Goal: Task Accomplishment & Management: Manage account settings

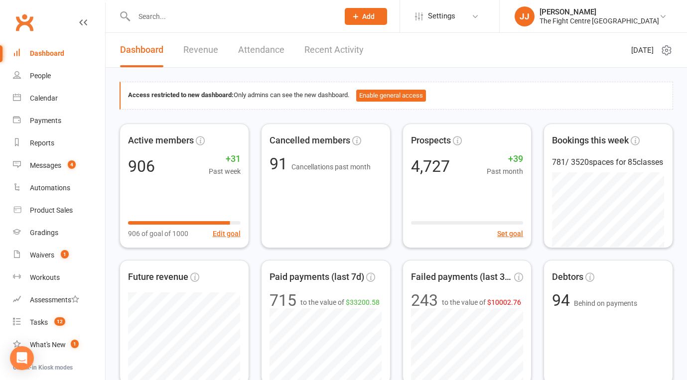
click at [24, 19] on link "Clubworx" at bounding box center [24, 22] width 25 height 25
click at [56, 256] on count-badge "1" at bounding box center [62, 255] width 13 height 8
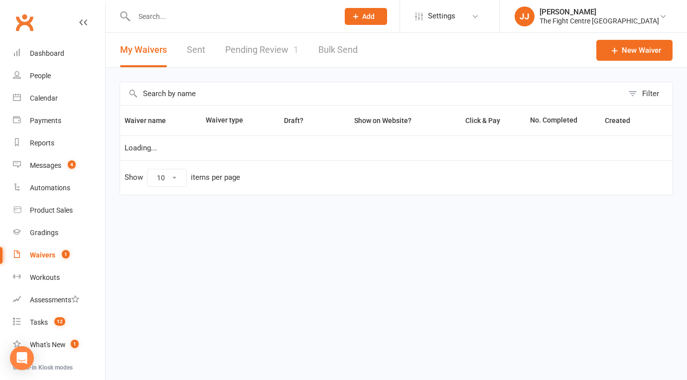
select select "50"
click at [262, 50] on link "Pending Review 1" at bounding box center [261, 50] width 73 height 34
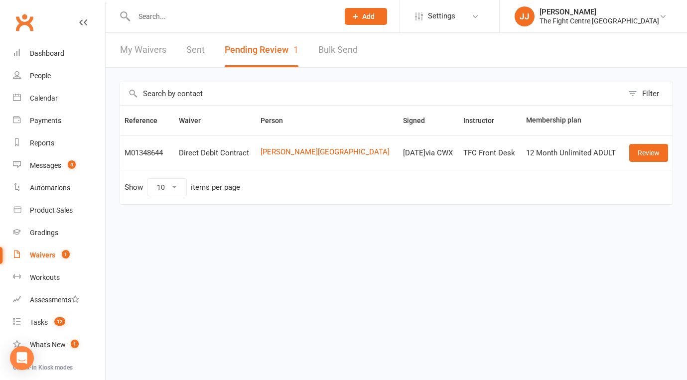
click at [34, 22] on link "Clubworx" at bounding box center [24, 22] width 25 height 25
